Goal: Task Accomplishment & Management: Manage account settings

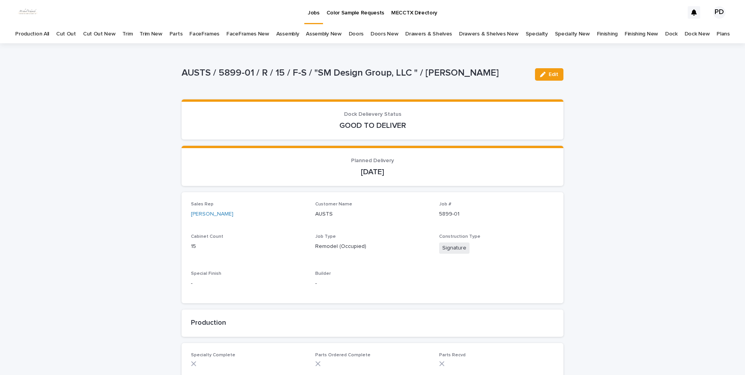
click at [312, 13] on p "Jobs" at bounding box center [314, 8] width 12 height 16
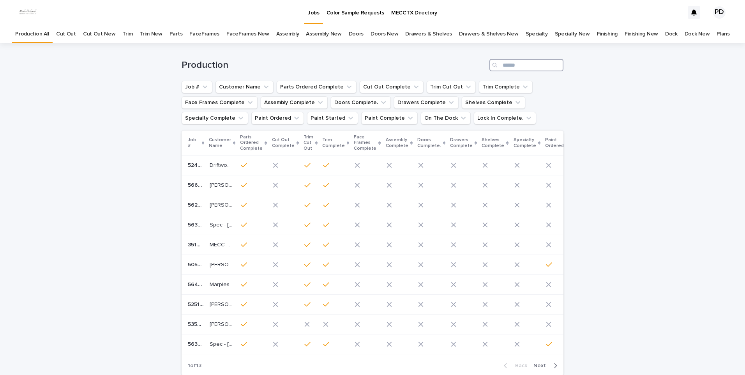
click at [516, 67] on input "Search" at bounding box center [527, 65] width 74 height 12
drag, startPoint x: 537, startPoint y: 67, endPoint x: 541, endPoint y: 60, distance: 7.4
click at [541, 60] on input "Search" at bounding box center [527, 65] width 74 height 12
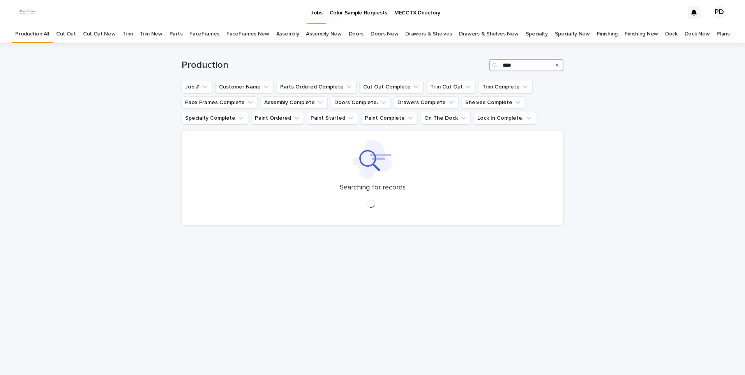
type input "****"
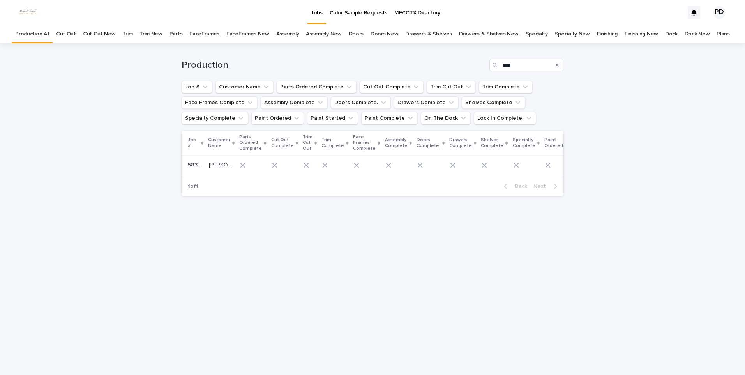
click at [223, 173] on td "[PERSON_NAME] LakeHouse [PERSON_NAME] LakeHouse" at bounding box center [221, 165] width 31 height 19
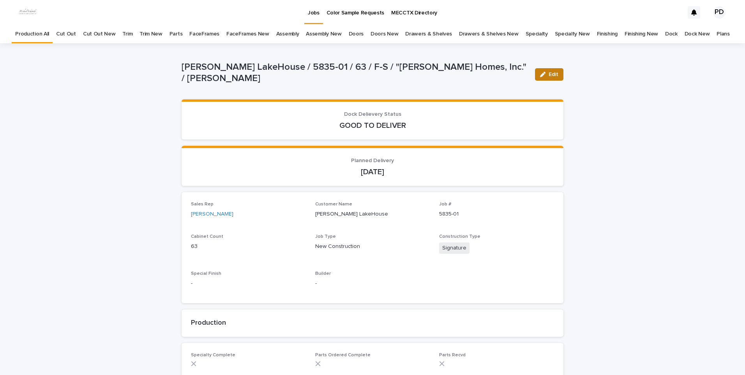
click at [550, 76] on span "Edit" at bounding box center [554, 74] width 10 height 5
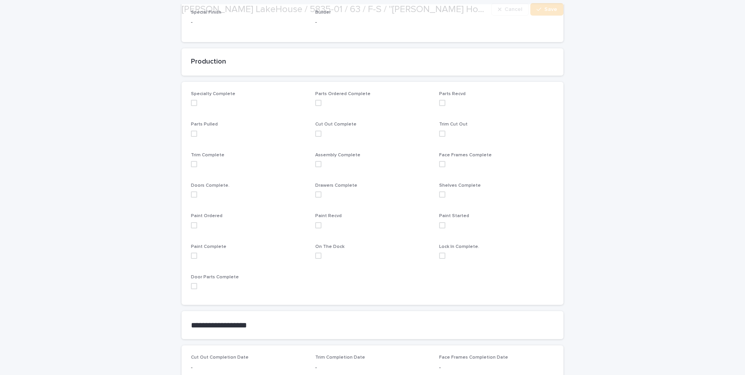
scroll to position [273, 0]
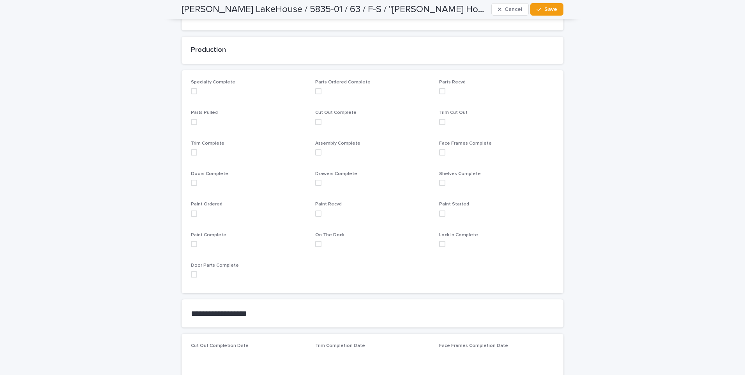
click at [191, 212] on span at bounding box center [194, 213] width 6 height 6
click at [552, 6] on button "Save" at bounding box center [546, 9] width 33 height 12
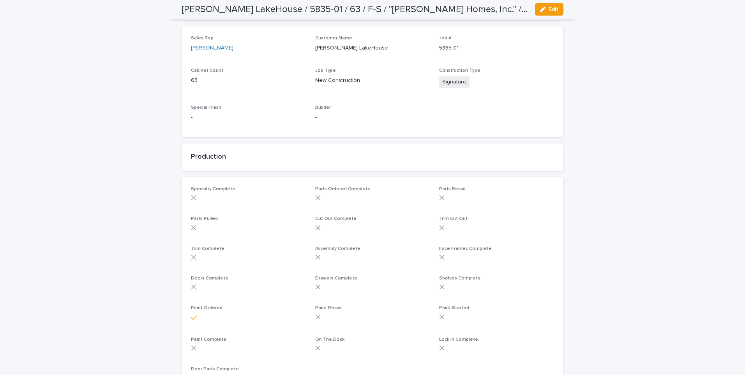
scroll to position [0, 0]
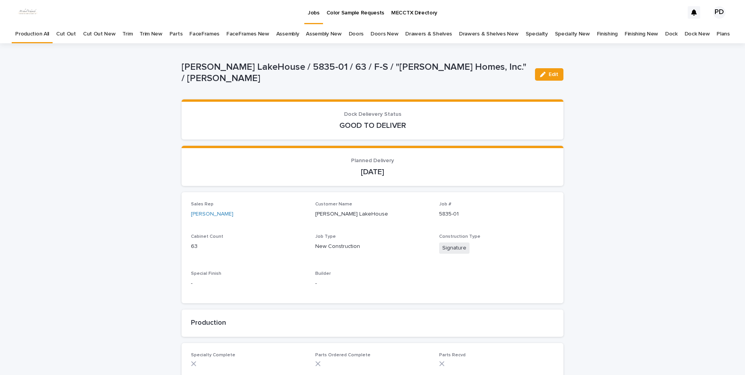
click at [316, 16] on p "Jobs" at bounding box center [314, 8] width 12 height 16
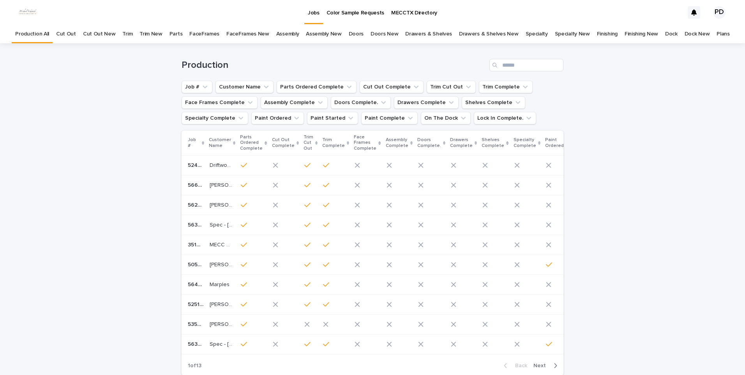
click at [308, 14] on p "Jobs" at bounding box center [314, 8] width 12 height 16
click at [501, 63] on input "Search" at bounding box center [527, 65] width 74 height 12
type input "****"
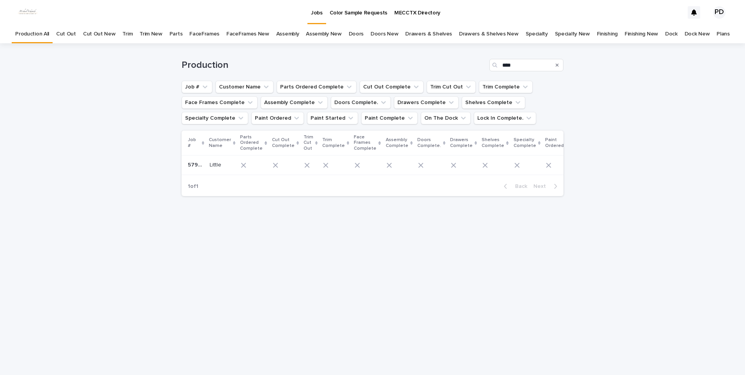
click at [221, 167] on p "Little" at bounding box center [216, 164] width 13 height 8
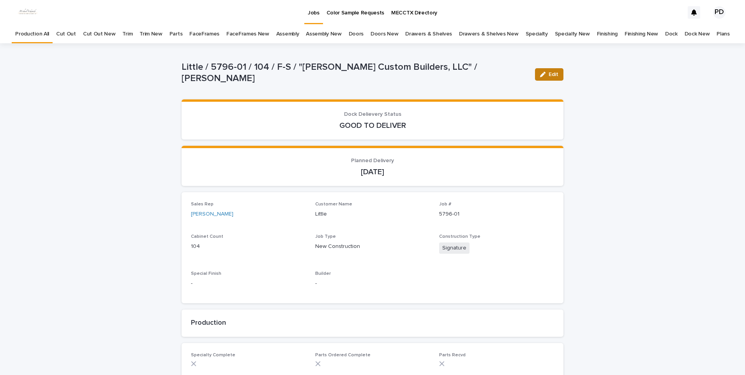
click at [552, 74] on span "Edit" at bounding box center [554, 74] width 10 height 5
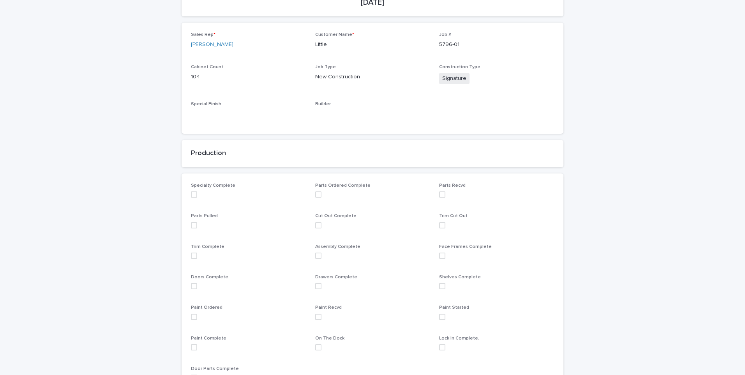
scroll to position [234, 0]
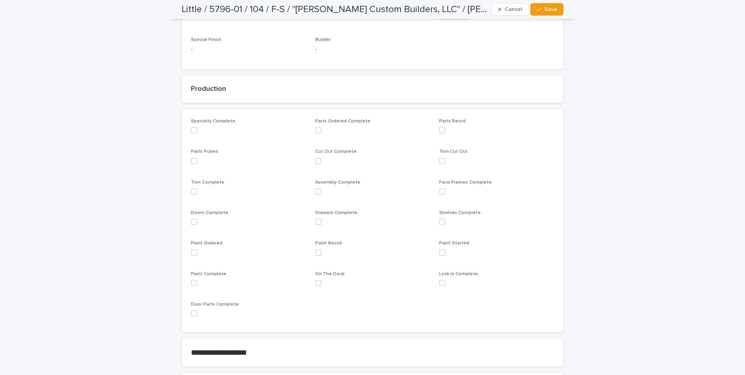
drag, startPoint x: 195, startPoint y: 253, endPoint x: 378, endPoint y: 147, distance: 211.3
click at [195, 252] on label at bounding box center [248, 252] width 115 height 6
click at [546, 8] on span "Save" at bounding box center [551, 9] width 13 height 5
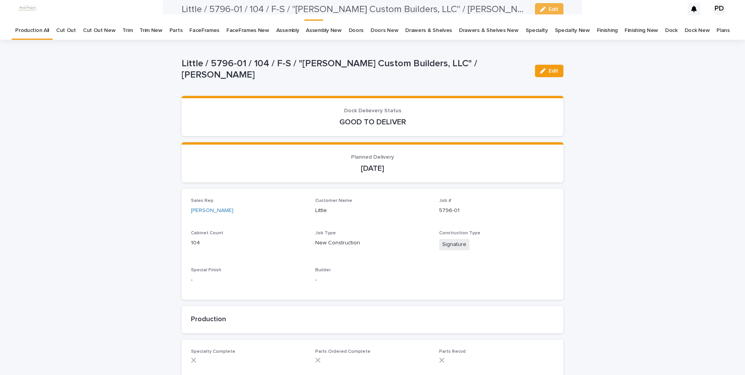
scroll to position [0, 0]
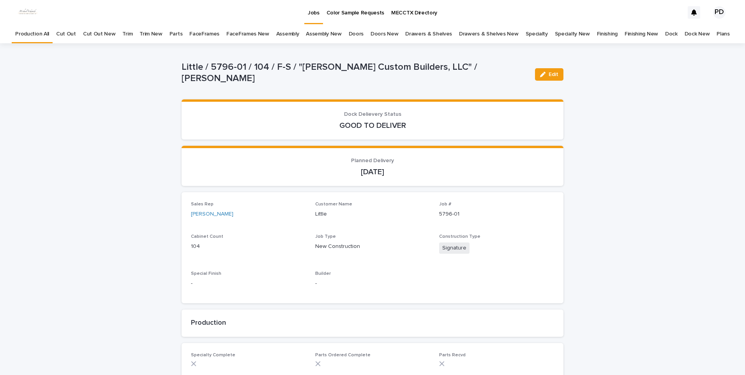
click at [308, 12] on p "Jobs" at bounding box center [314, 8] width 12 height 16
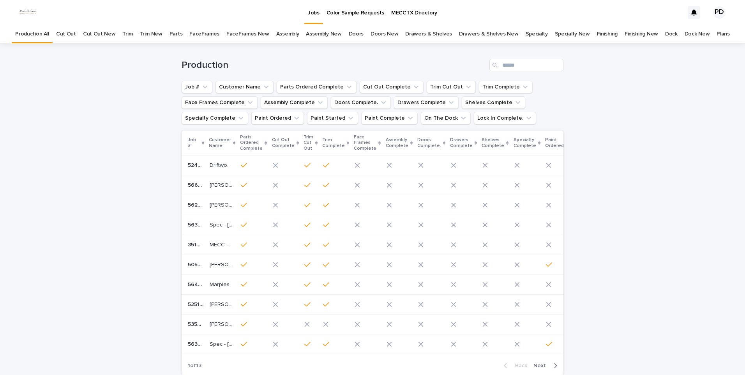
click at [112, 278] on div "Loading... Saving… Loading... Saving… Production Job # Customer Name Parts Orde…" at bounding box center [372, 231] width 745 height 377
click at [311, 13] on p "Jobs" at bounding box center [314, 8] width 12 height 16
drag, startPoint x: 113, startPoint y: 221, endPoint x: 118, endPoint y: 219, distance: 5.4
click at [118, 219] on div "Loading... Saving… Loading... Saving… Production Job # Customer Name Parts Orde…" at bounding box center [372, 231] width 745 height 377
click at [319, 18] on link "Jobs" at bounding box center [313, 11] width 19 height 23
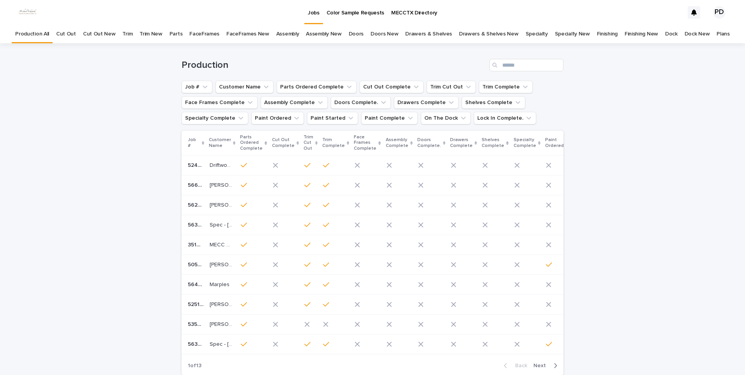
click at [136, 144] on div "Loading... Saving… Loading... Saving… Production Job # Customer Name Parts Orde…" at bounding box center [372, 231] width 745 height 377
click at [634, 210] on div "Loading... Saving… Loading... Saving… Production Job # Customer Name Parts Orde…" at bounding box center [372, 231] width 745 height 377
